Goal: Task Accomplishment & Management: Manage account settings

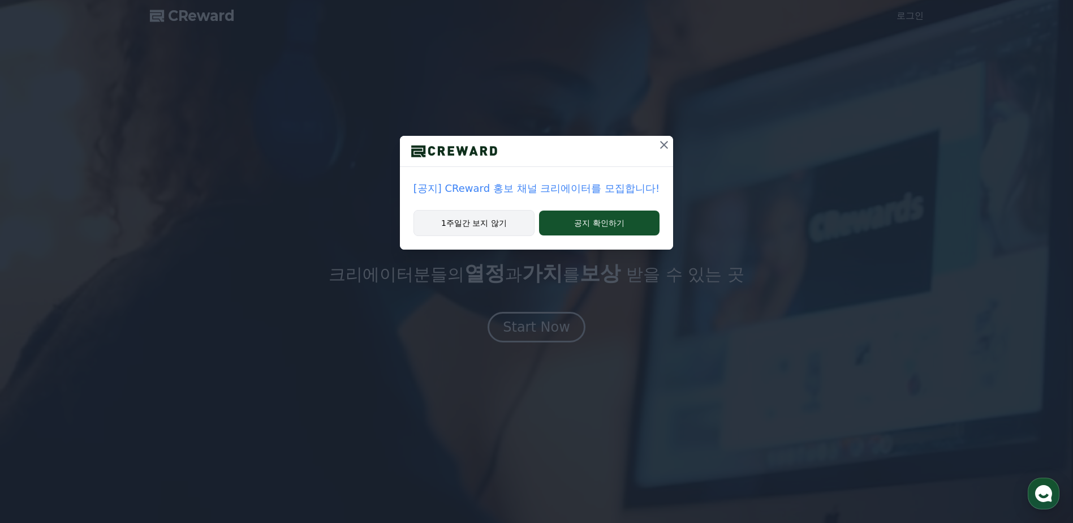
click at [464, 226] on button "1주일간 보지 않기" at bounding box center [474, 223] width 121 height 26
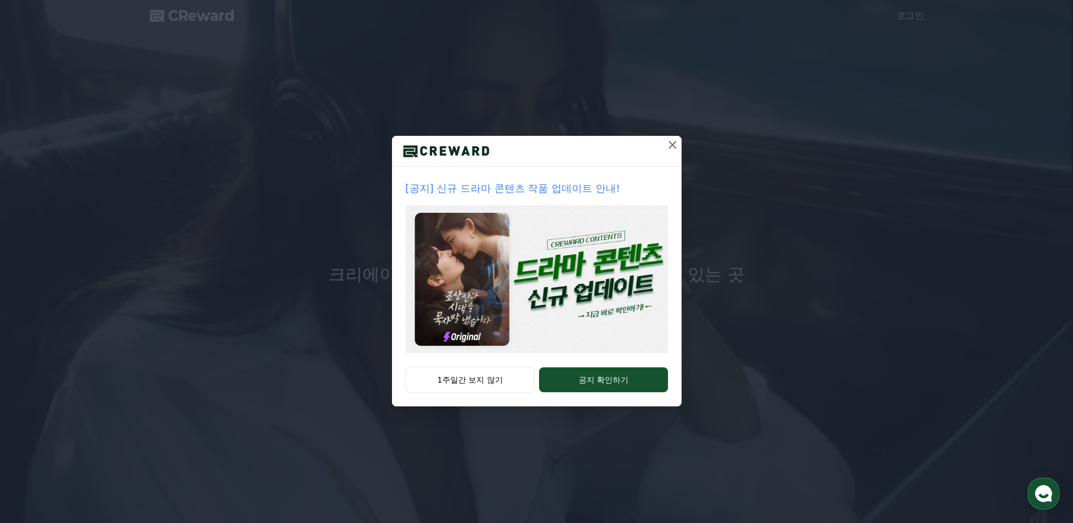
click at [674, 144] on icon at bounding box center [673, 145] width 14 height 14
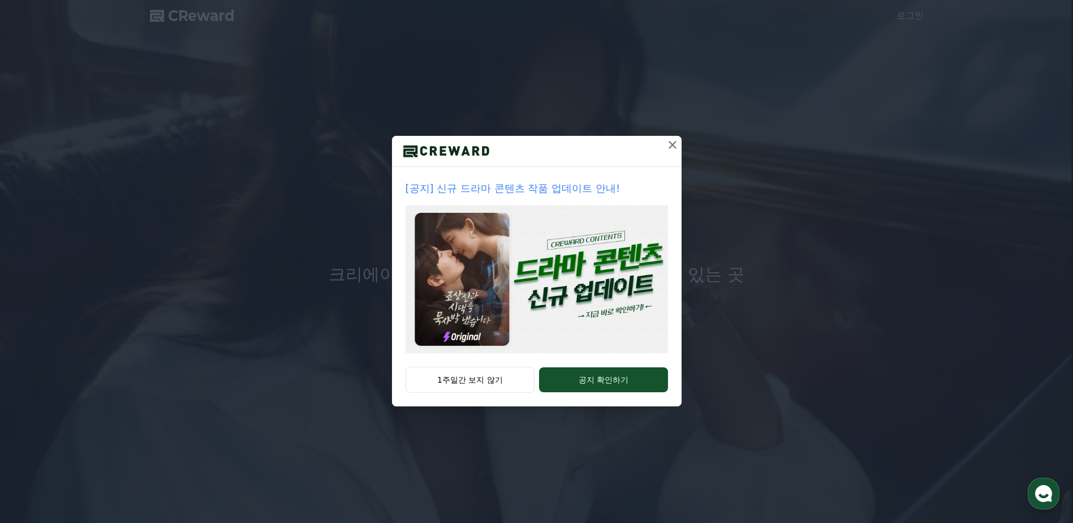
click at [675, 141] on icon at bounding box center [673, 145] width 14 height 14
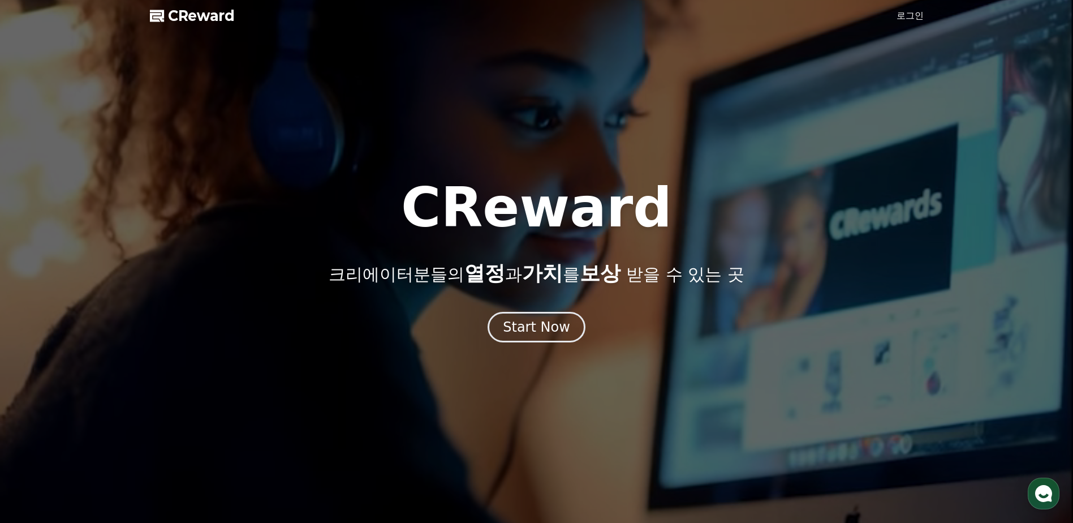
click at [911, 12] on link "로그인" at bounding box center [910, 16] width 27 height 14
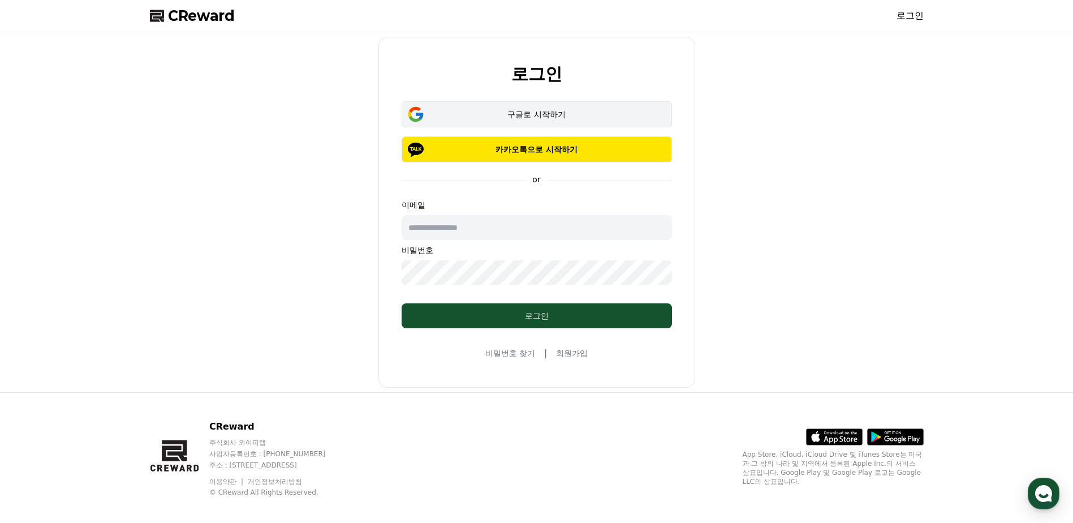
click at [545, 109] on div "구글로 시작하기" at bounding box center [537, 114] width 238 height 11
